Goal: Task Accomplishment & Management: Complete application form

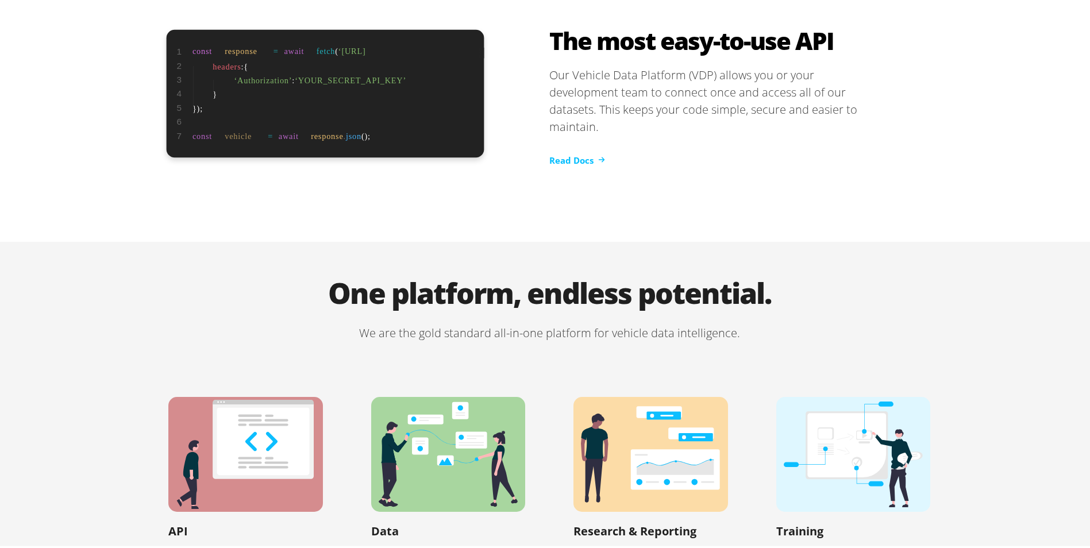
scroll to position [2327, 0]
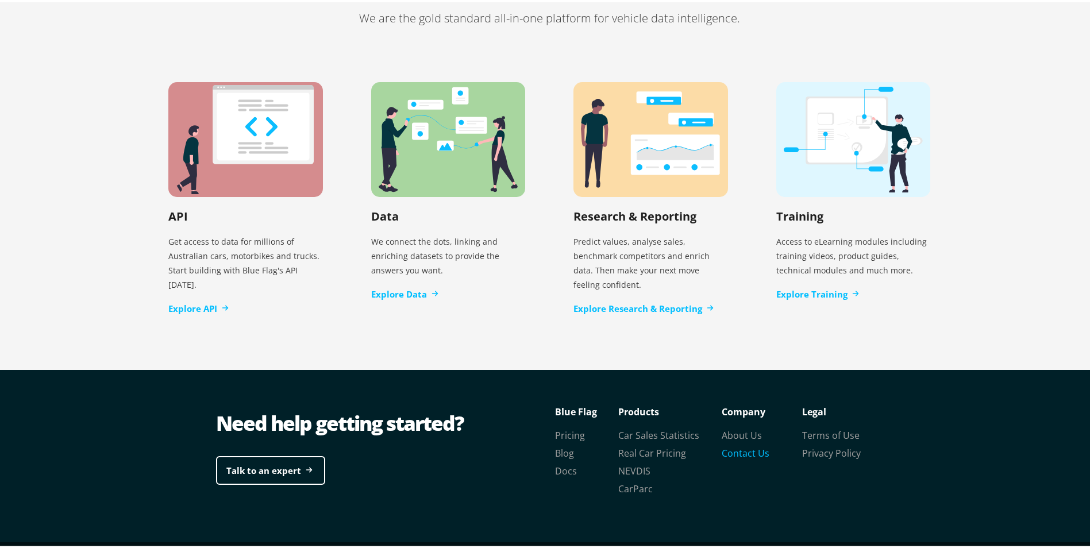
click at [746, 445] on link "Contact Us" at bounding box center [746, 451] width 48 height 13
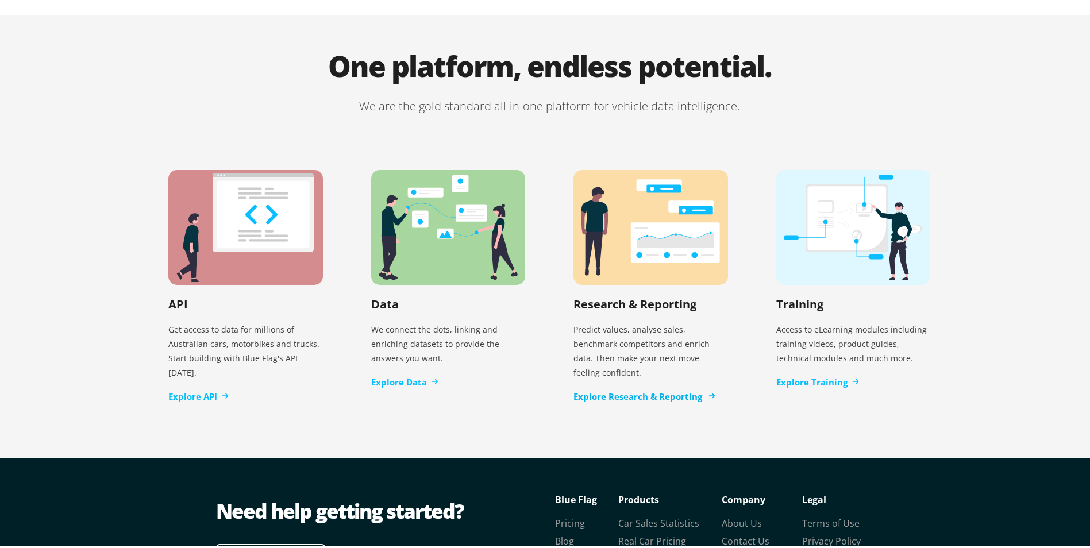
scroll to position [2327, 0]
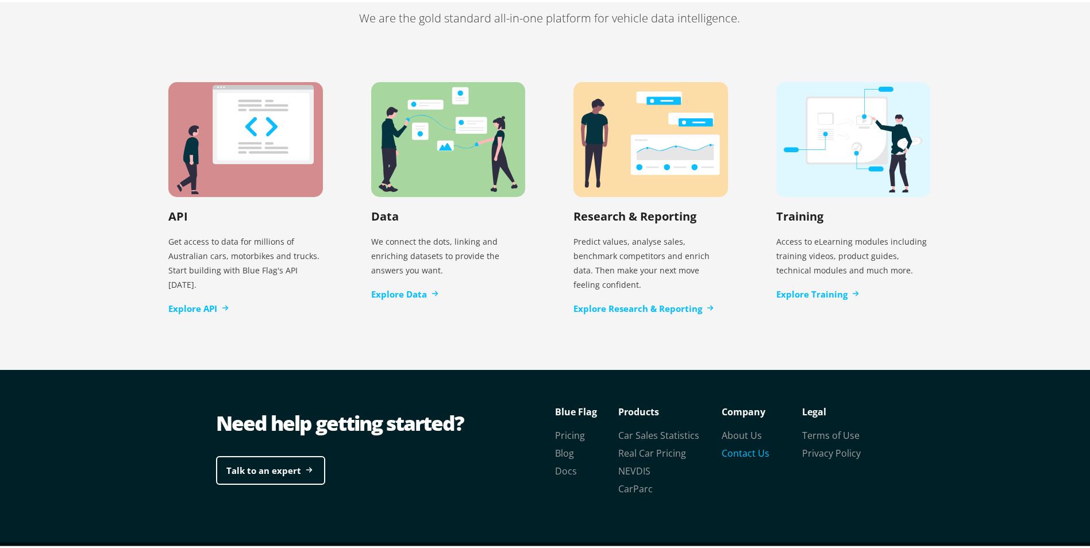
click at [728, 445] on link "Contact Us" at bounding box center [746, 451] width 48 height 13
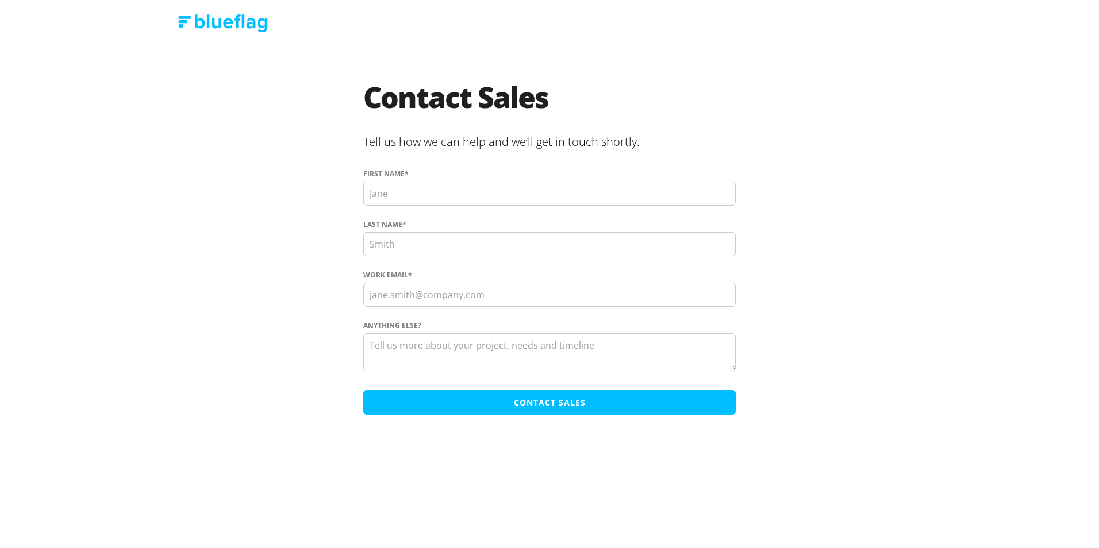
click at [415, 189] on input "First name *" at bounding box center [549, 194] width 372 height 24
click at [374, 342] on div "Anything else?" at bounding box center [549, 349] width 372 height 56
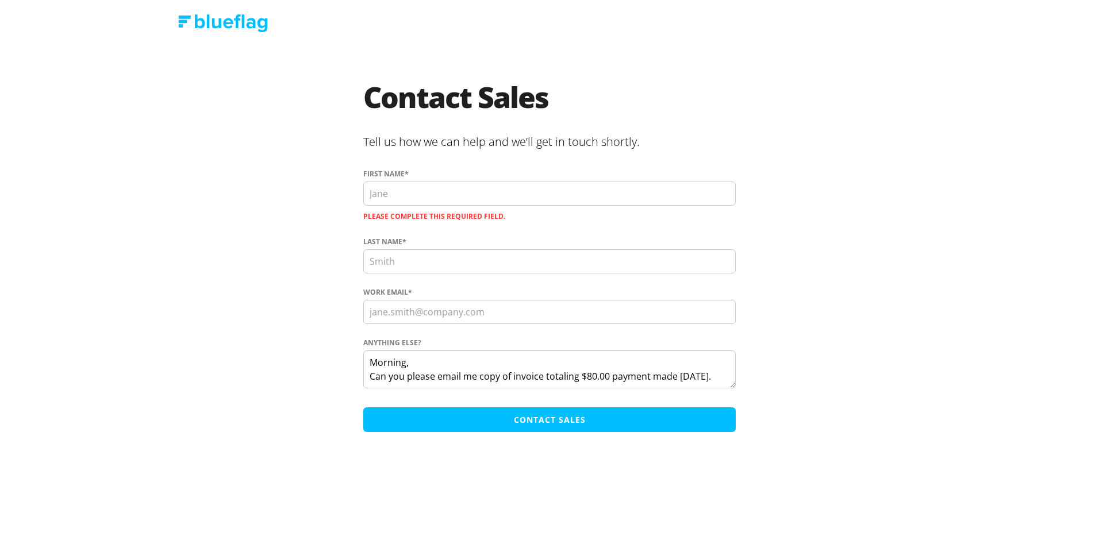
click at [717, 374] on textarea "Morning, Can you please email me copy of invoice totaling $80.00 payment made […" at bounding box center [549, 370] width 372 height 38
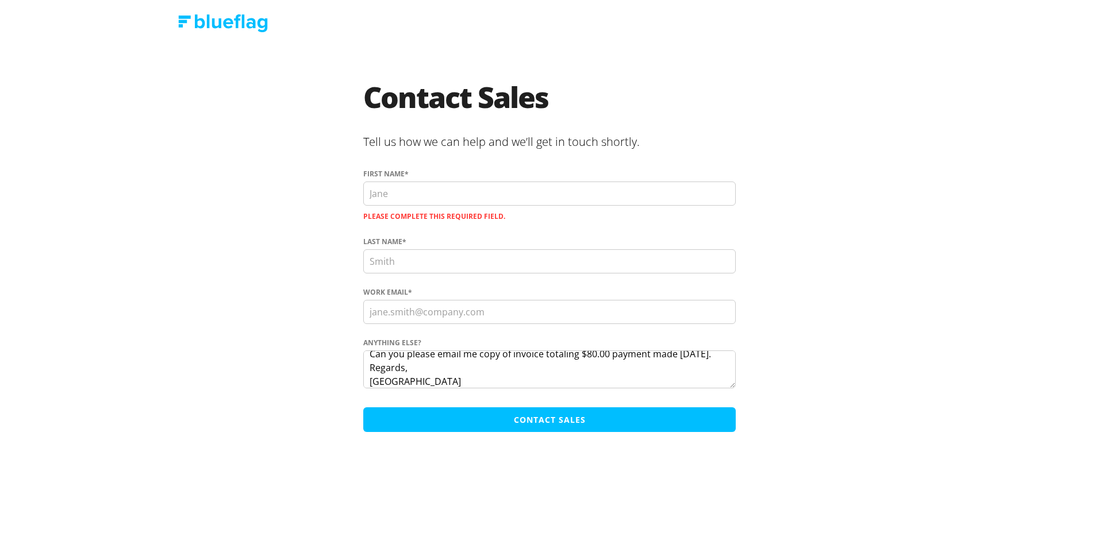
scroll to position [36, 0]
type textarea "Morning, Can you please email me copy of invoice totaling $80.00 payment made […"
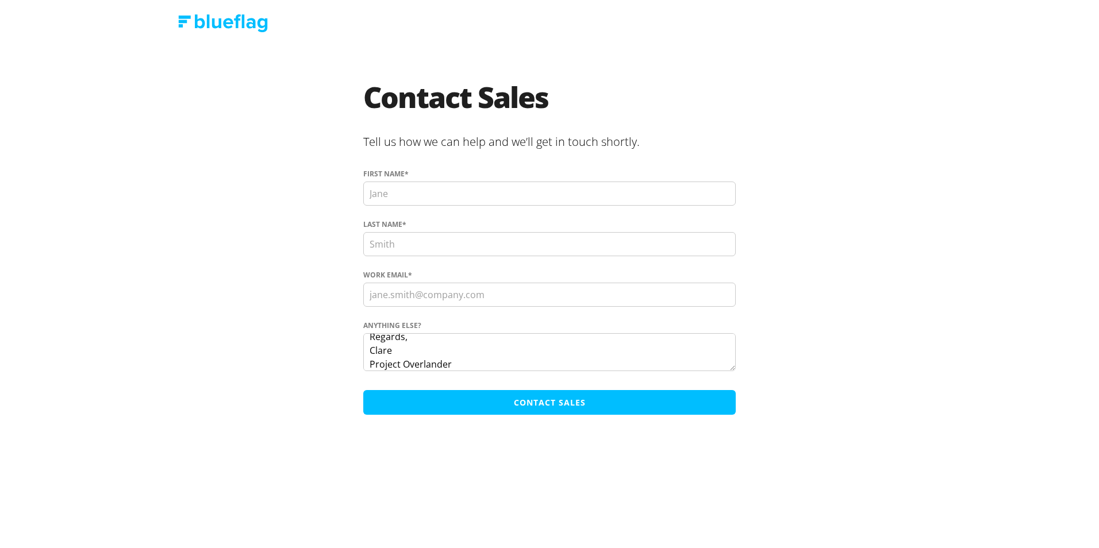
click at [385, 193] on input "First name *" at bounding box center [549, 194] width 372 height 24
type input "Clare"
type input "[PERSON_NAME]"
type input "[EMAIL_ADDRESS][DOMAIN_NAME]"
click at [487, 401] on input "Contact Sales" at bounding box center [549, 402] width 372 height 25
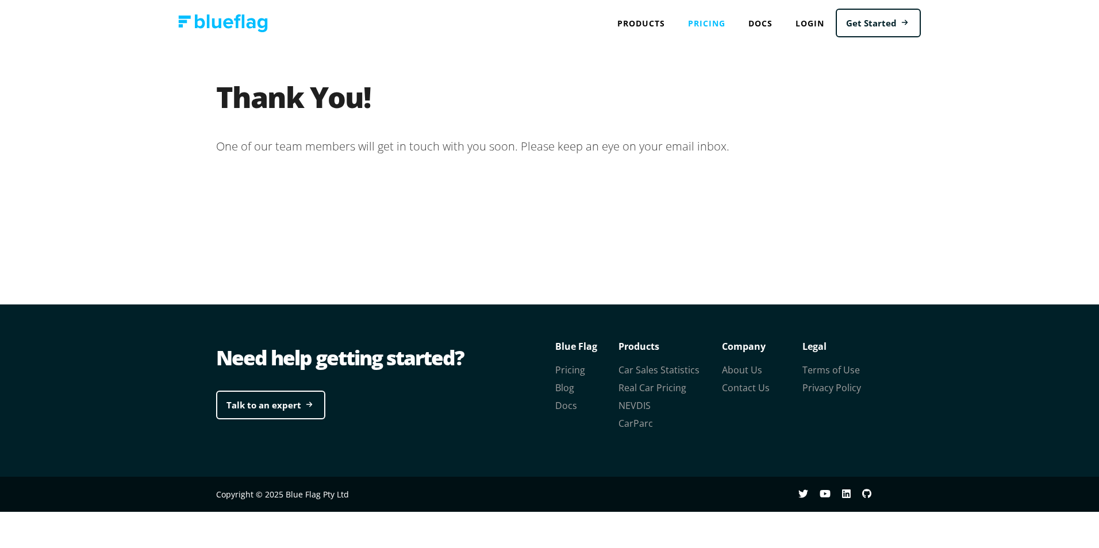
click at [713, 21] on link "Pricing" at bounding box center [707, 23] width 60 height 24
